Goal: Task Accomplishment & Management: Manage account settings

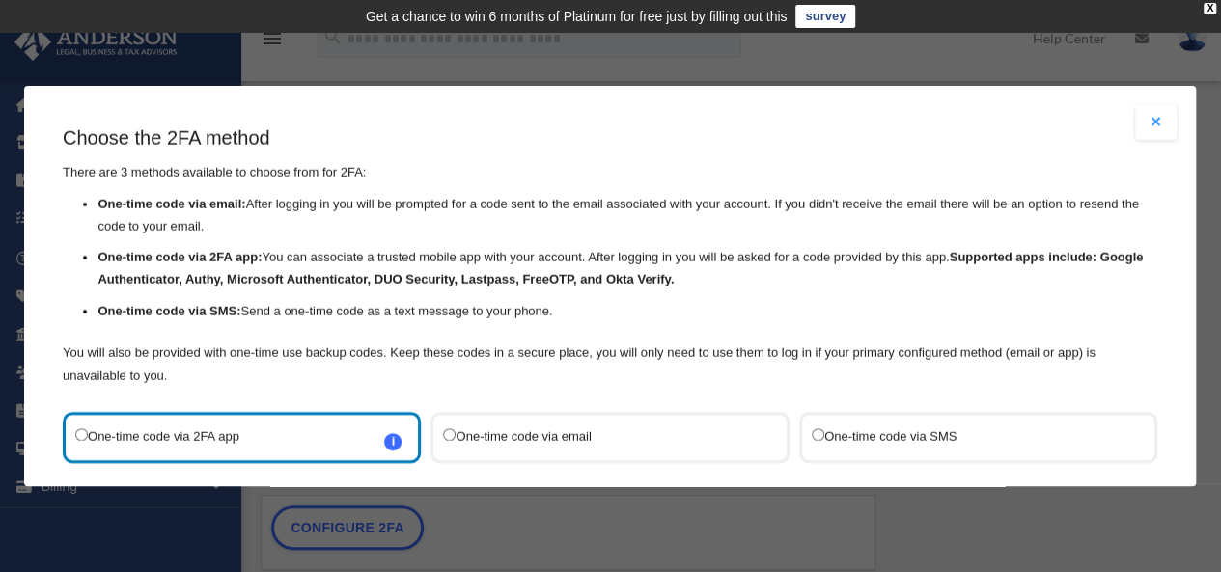
click at [1154, 123] on button "Close modal" at bounding box center [1156, 122] width 42 height 35
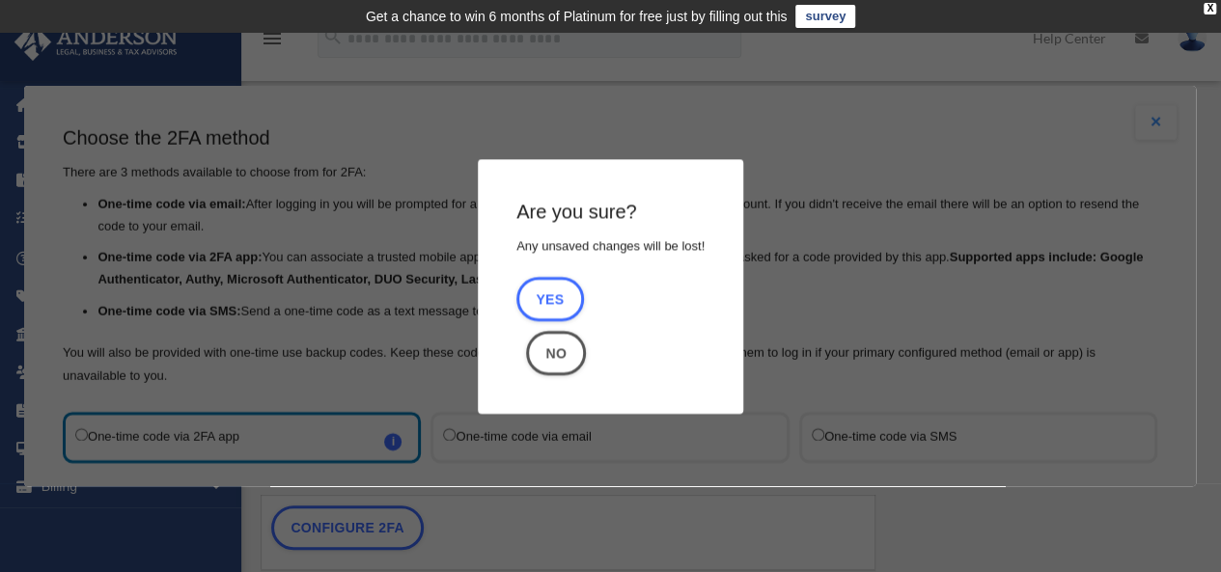
click at [1137, 175] on div "Are you sure? Any unsaved changes will be lost! Yes No" at bounding box center [610, 286] width 1172 height 401
click at [541, 356] on button "No" at bounding box center [556, 353] width 60 height 44
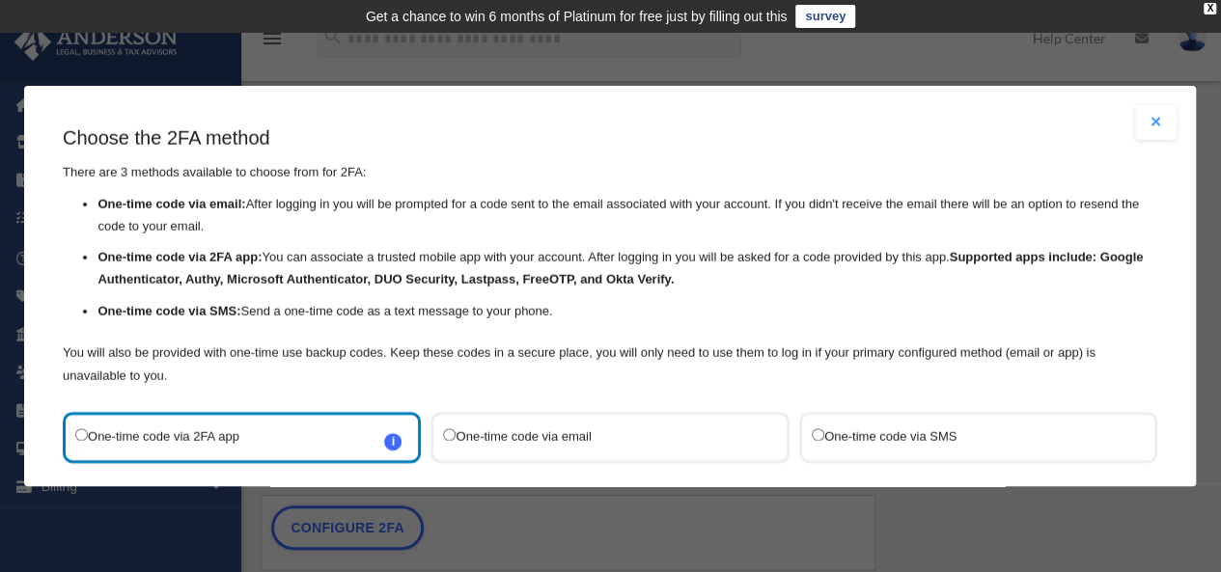
click at [1149, 117] on button "Close modal" at bounding box center [1156, 122] width 42 height 35
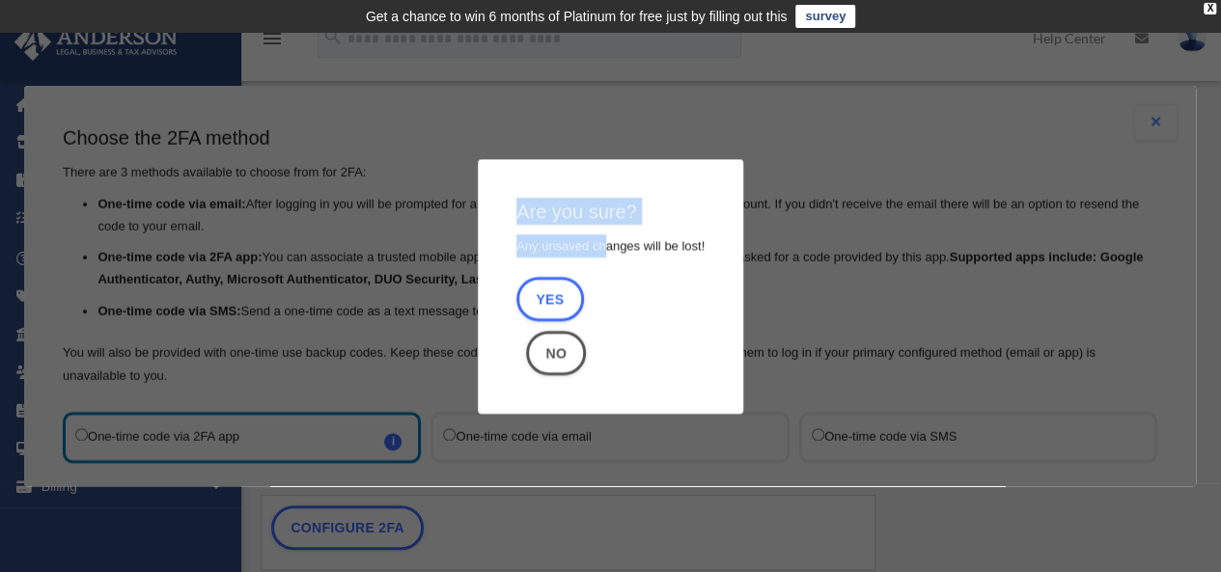
drag, startPoint x: 504, startPoint y: 211, endPoint x: 596, endPoint y: 248, distance: 99.7
click at [596, 248] on div "Are you sure? Any unsaved changes will be lost! Yes No" at bounding box center [610, 286] width 265 height 255
drag, startPoint x: 708, startPoint y: 248, endPoint x: 486, endPoint y: 221, distance: 223.6
click at [486, 221] on div "Are you sure? Any unsaved changes will be lost! Yes No" at bounding box center [610, 286] width 265 height 255
click at [537, 301] on button "Yes" at bounding box center [550, 299] width 68 height 44
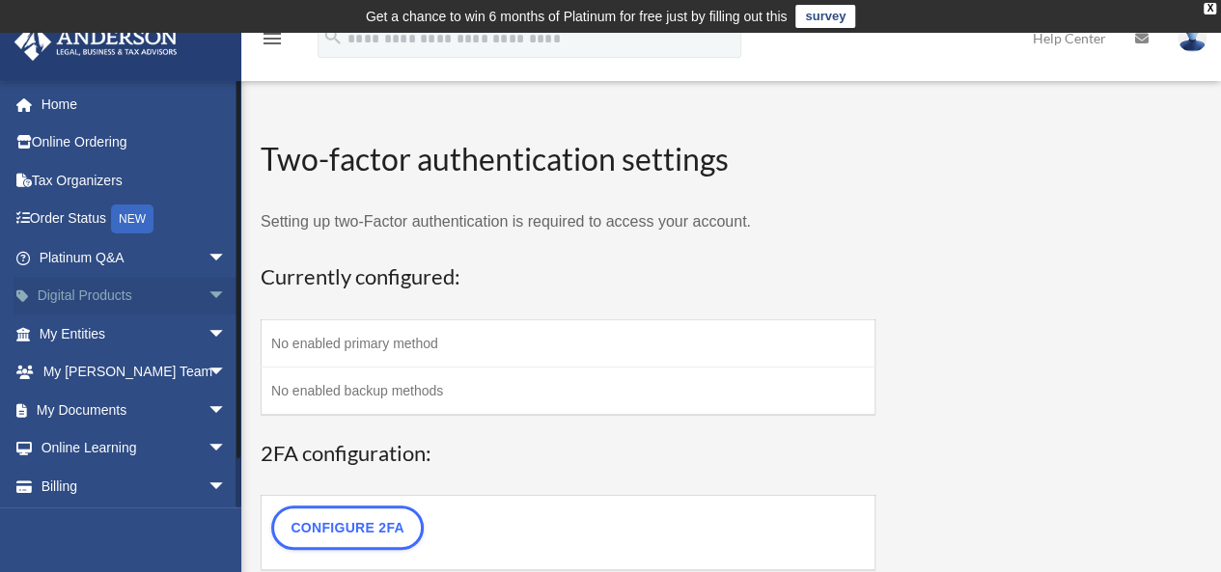
click at [208, 289] on span "arrow_drop_down" at bounding box center [227, 297] width 39 height 40
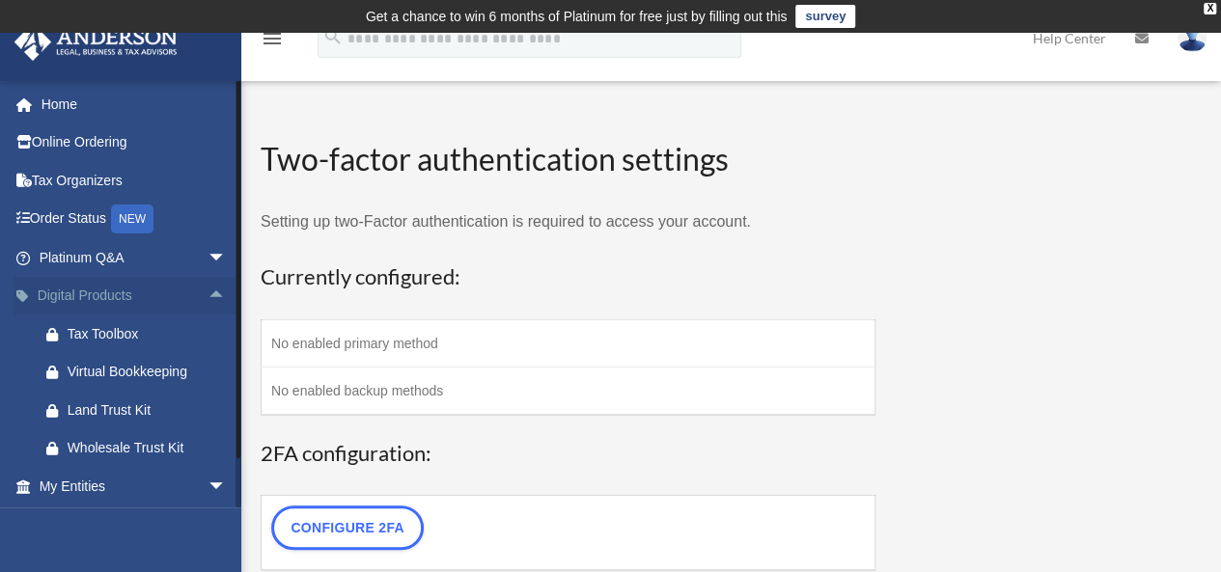
click at [208, 289] on span "arrow_drop_up" at bounding box center [227, 297] width 39 height 40
